Goal: Information Seeking & Learning: Learn about a topic

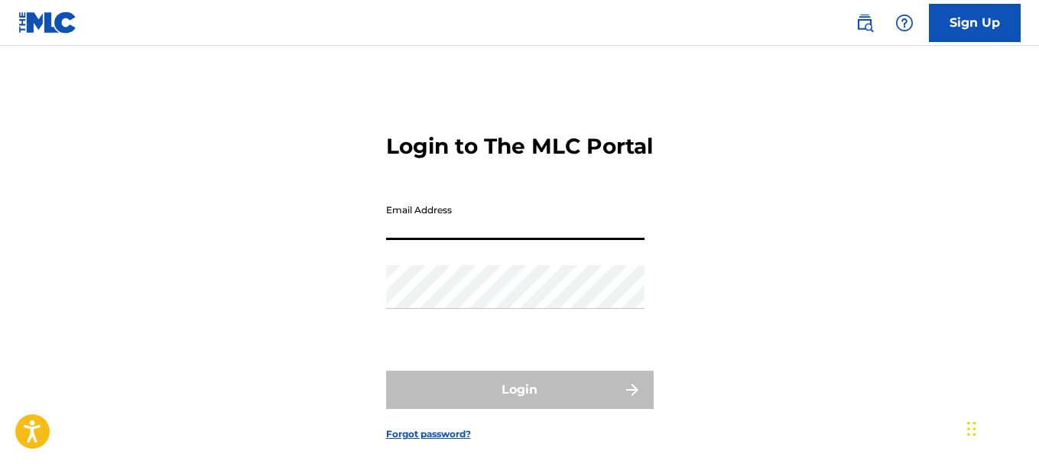
click at [492, 240] on input "Email Address" at bounding box center [515, 218] width 258 height 44
type input "[EMAIL_ADDRESS][DOMAIN_NAME]"
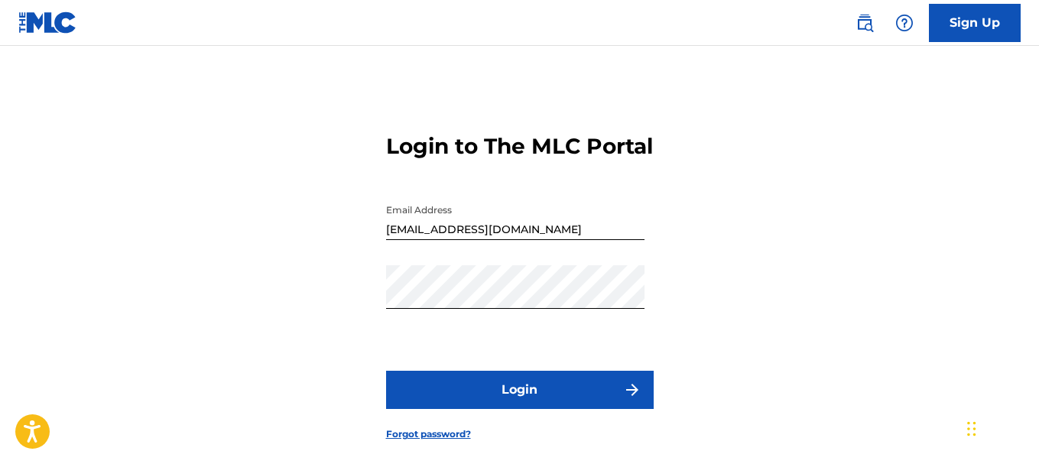
click at [485, 407] on button "Login" at bounding box center [520, 390] width 268 height 38
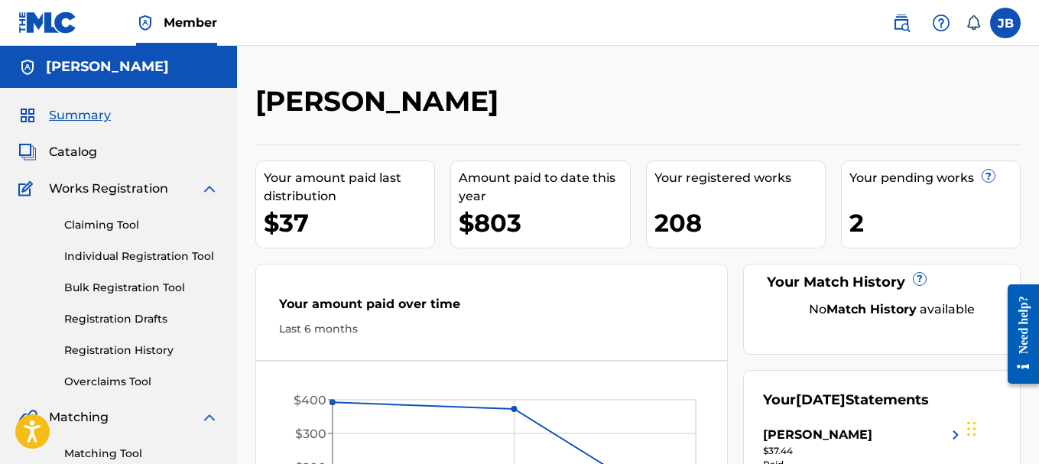
click at [49, 154] on span "Catalog" at bounding box center [73, 152] width 48 height 18
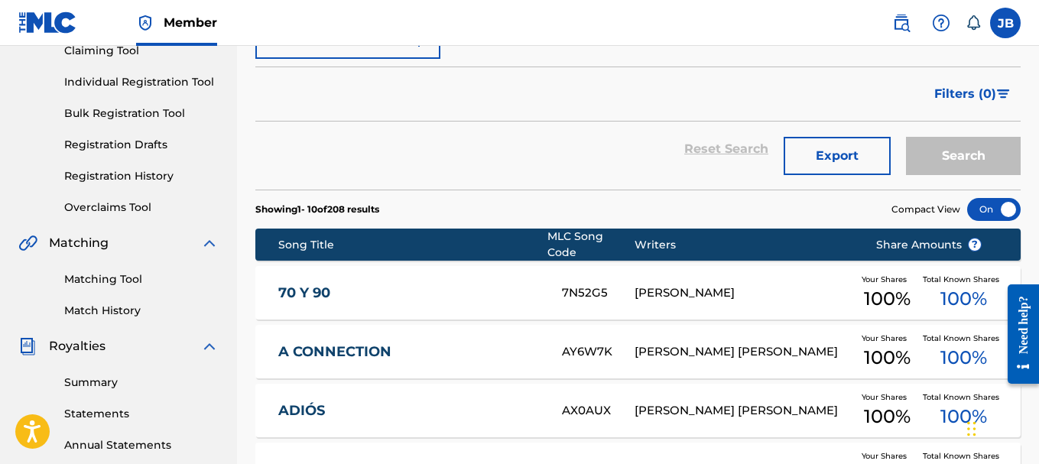
scroll to position [187, 0]
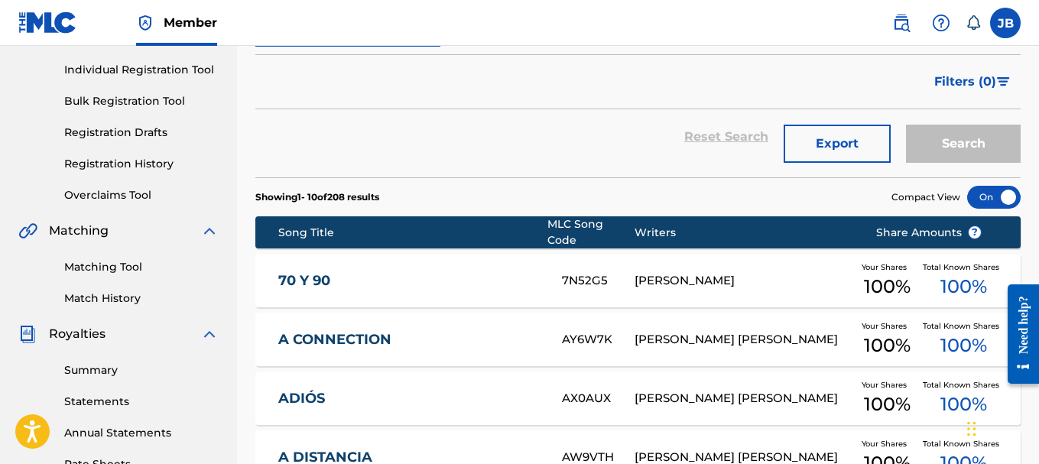
click at [312, 272] on link "70 Y 90" at bounding box center [409, 281] width 263 height 18
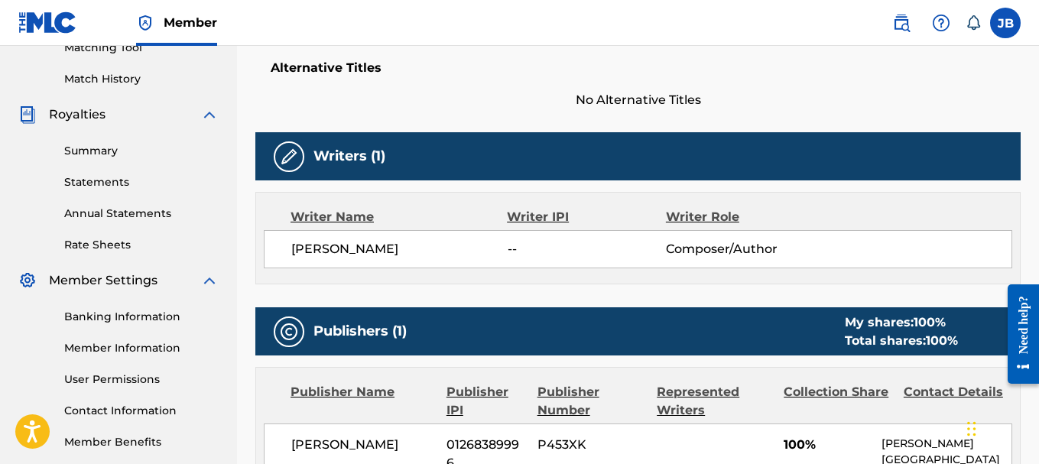
scroll to position [437, 0]
